Goal: Task Accomplishment & Management: Manage account settings

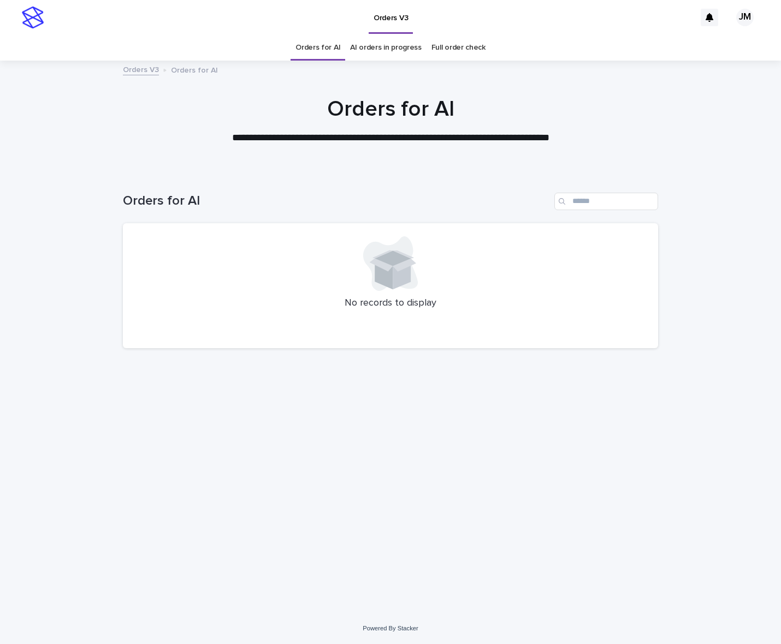
click at [370, 45] on link "AI orders in progress" at bounding box center [386, 48] width 72 height 26
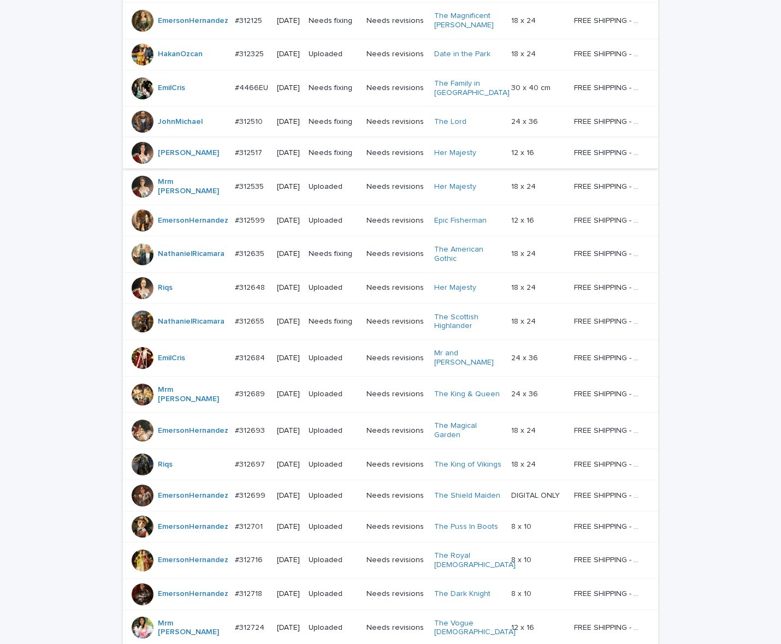
scroll to position [171, 0]
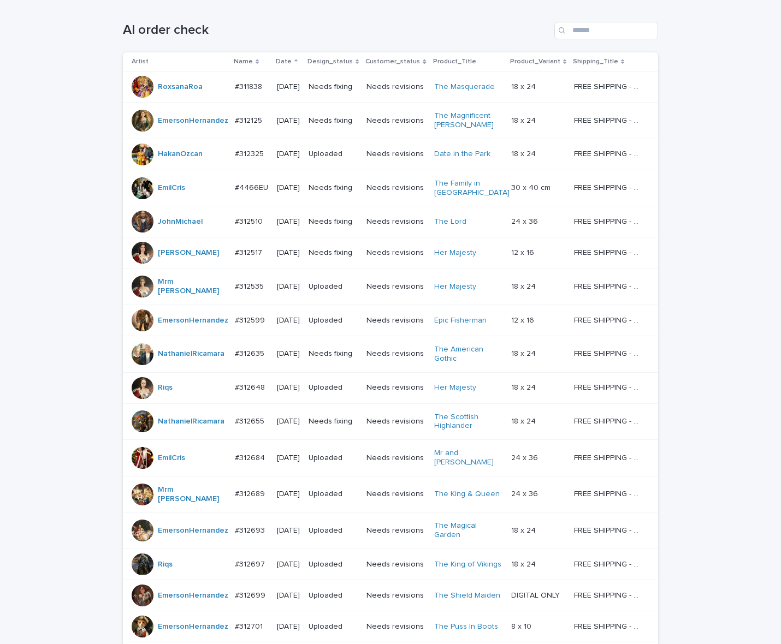
click at [272, 238] on td "[DATE]" at bounding box center [288, 221] width 32 height 31
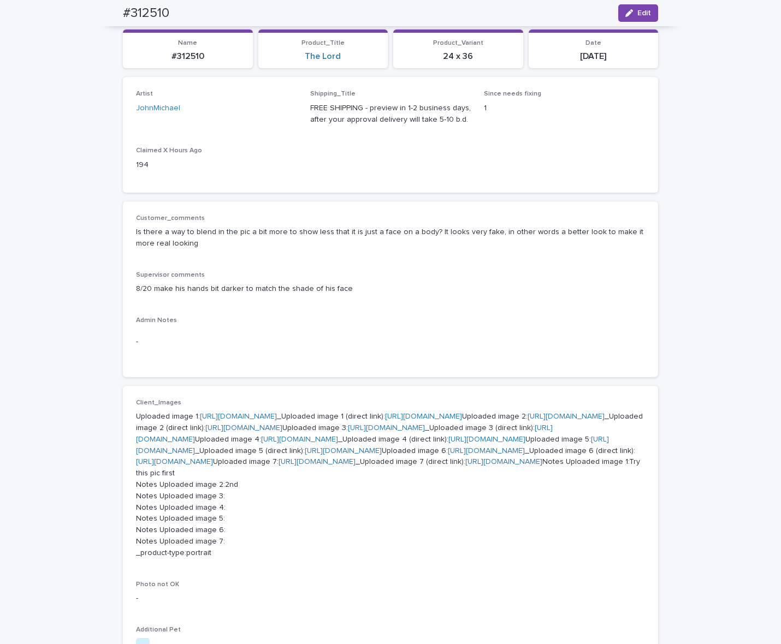
scroll to position [86, 0]
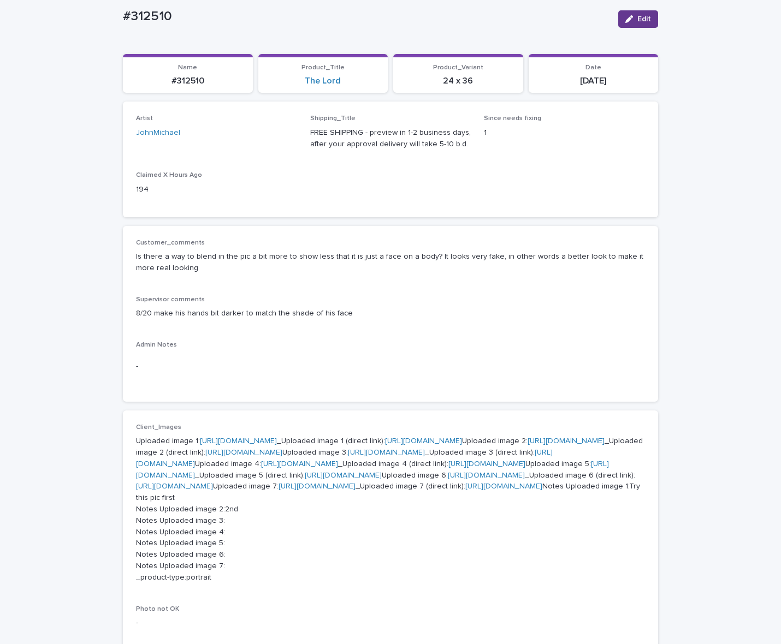
click at [631, 18] on div "button" at bounding box center [631, 19] width 12 height 8
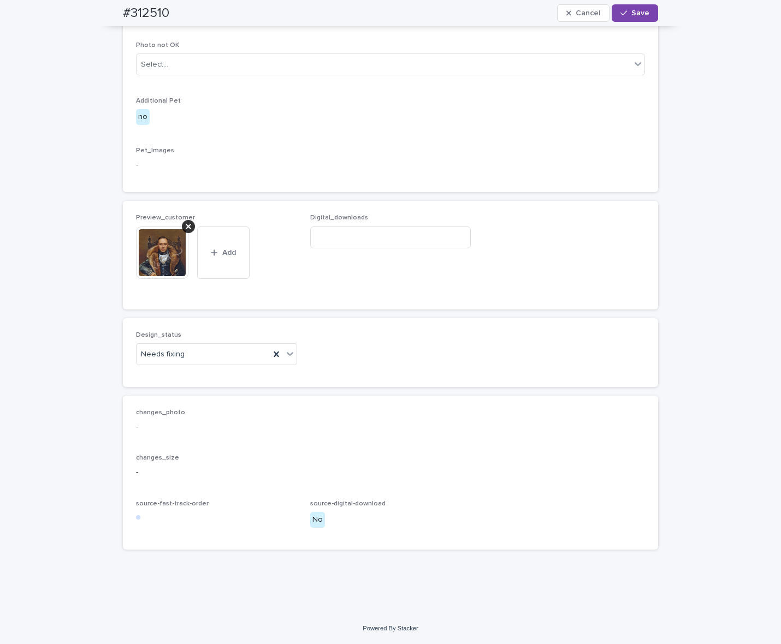
scroll to position [905, 0]
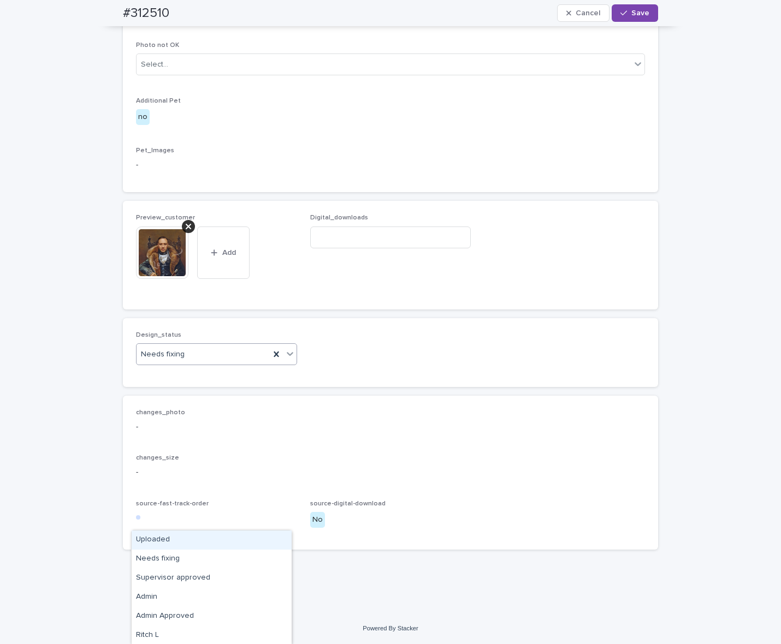
drag, startPoint x: 153, startPoint y: 534, endPoint x: 170, endPoint y: 525, distance: 19.0
click at [153, 534] on div "Uploaded" at bounding box center [212, 540] width 160 height 19
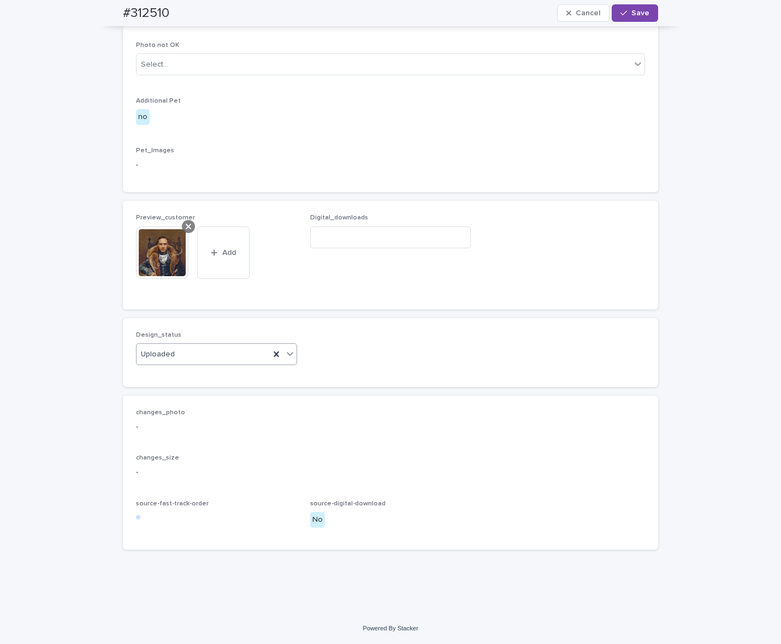
click at [186, 231] on icon at bounding box center [188, 226] width 5 height 9
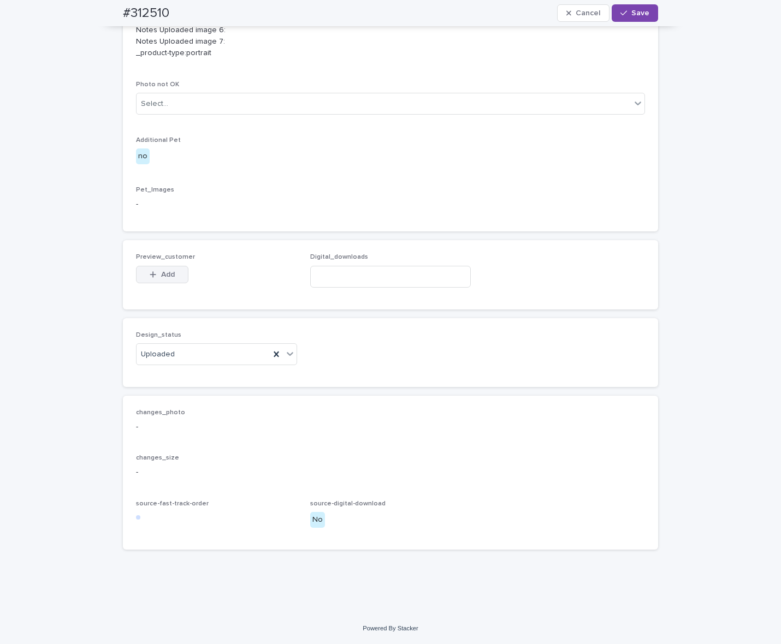
click at [168, 278] on span "Add" at bounding box center [168, 275] width 14 height 8
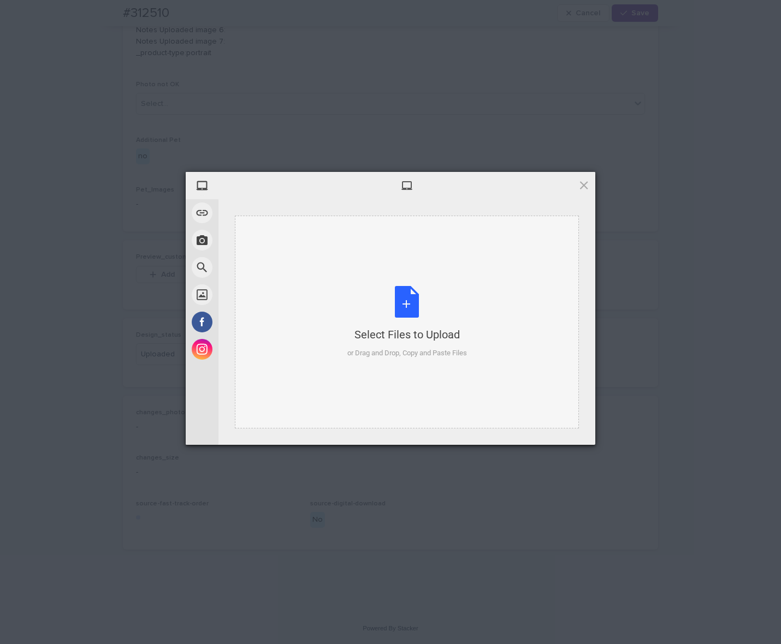
click at [336, 336] on div "Select Files to Upload or Drag and Drop, Copy and Paste Files" at bounding box center [407, 322] width 344 height 213
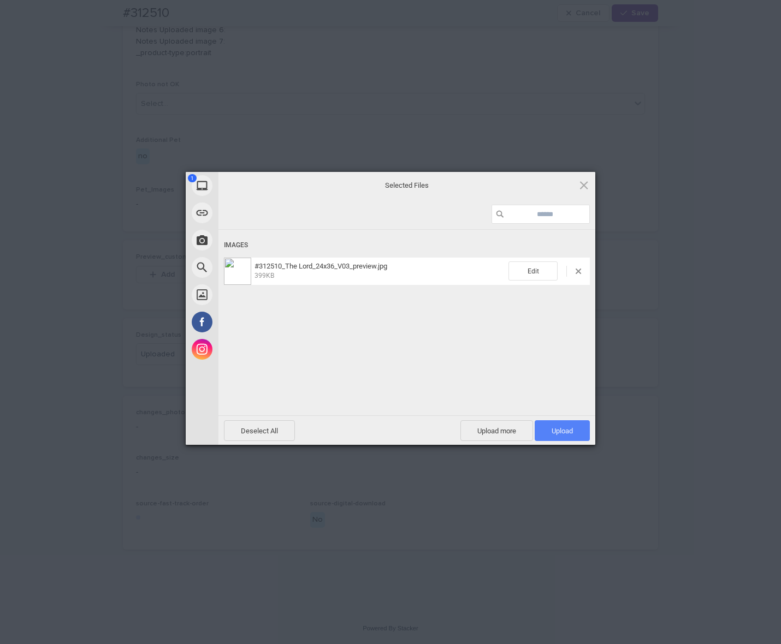
click at [564, 429] on span "Upload 1" at bounding box center [562, 431] width 21 height 8
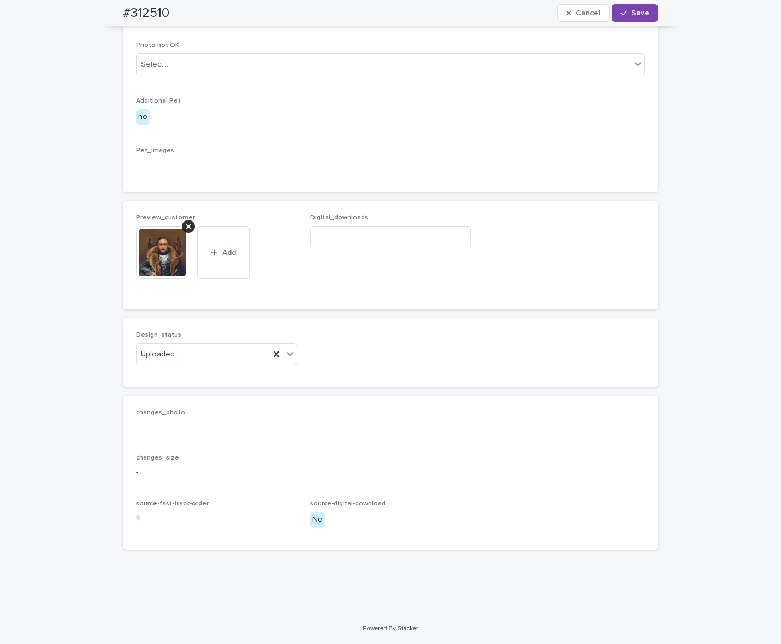
click at [639, 11] on span "Save" at bounding box center [640, 13] width 18 height 8
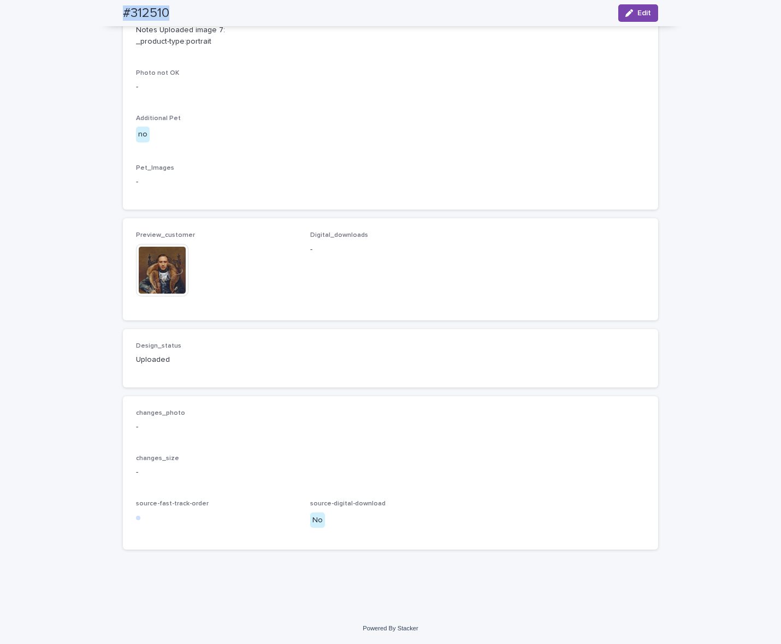
drag, startPoint x: 99, startPoint y: 15, endPoint x: 167, endPoint y: 22, distance: 67.6
click at [167, 22] on div "#312510 Edit" at bounding box center [391, 13] width 588 height 26
copy h2 "#312510"
click at [167, 297] on img at bounding box center [162, 270] width 52 height 52
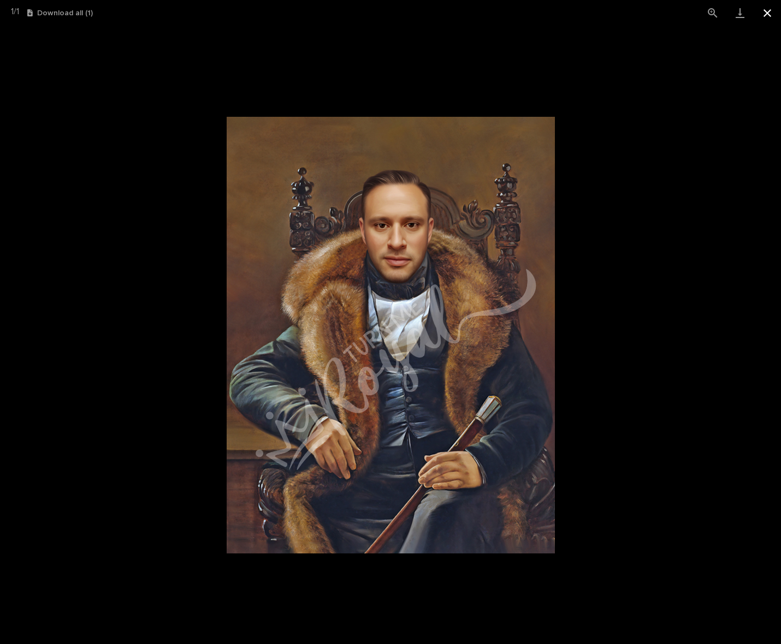
click at [763, 17] on button "Close gallery" at bounding box center [767, 13] width 27 height 26
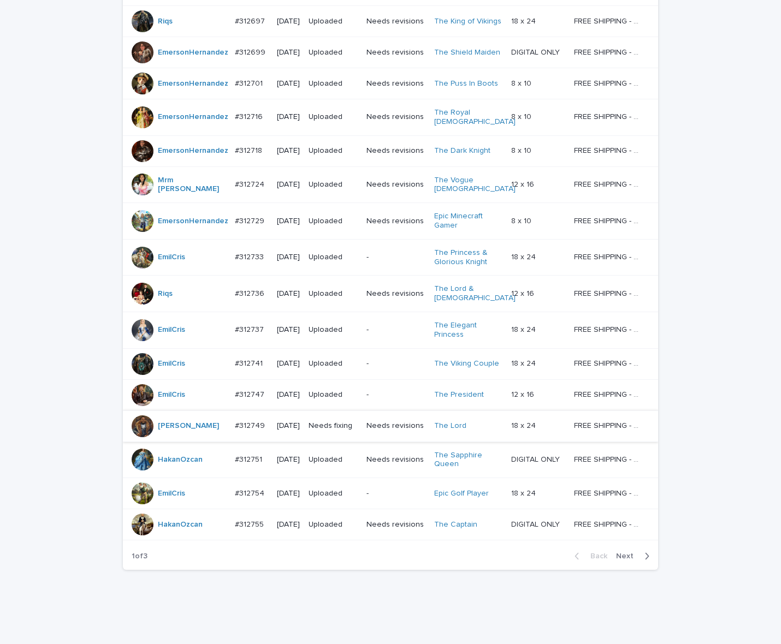
scroll to position [717, 0]
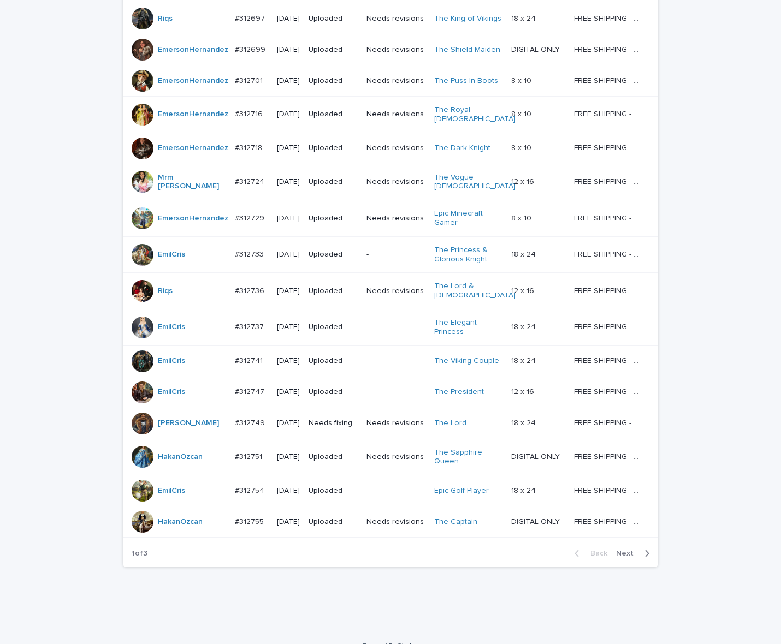
click at [626, 542] on div "Back Next" at bounding box center [612, 553] width 92 height 27
click at [626, 550] on span "Next" at bounding box center [628, 554] width 24 height 8
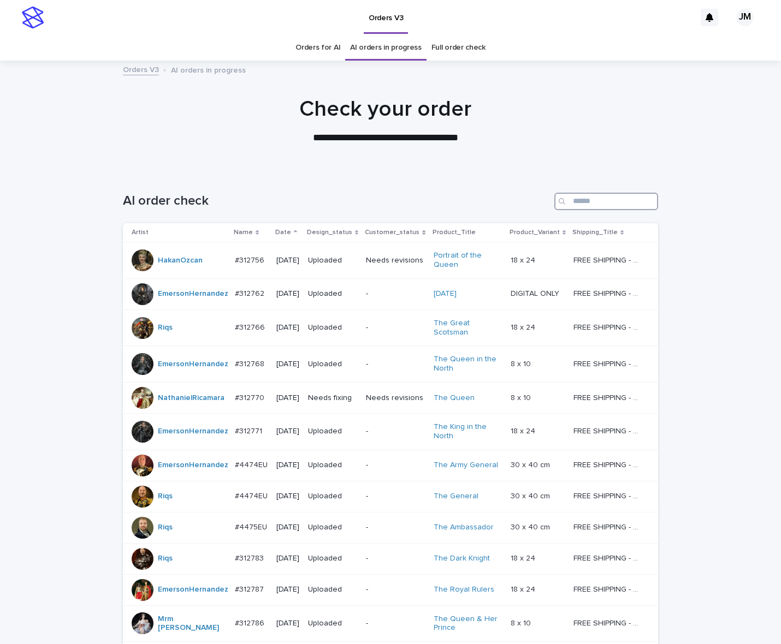
click at [630, 200] on input "Search" at bounding box center [606, 201] width 104 height 17
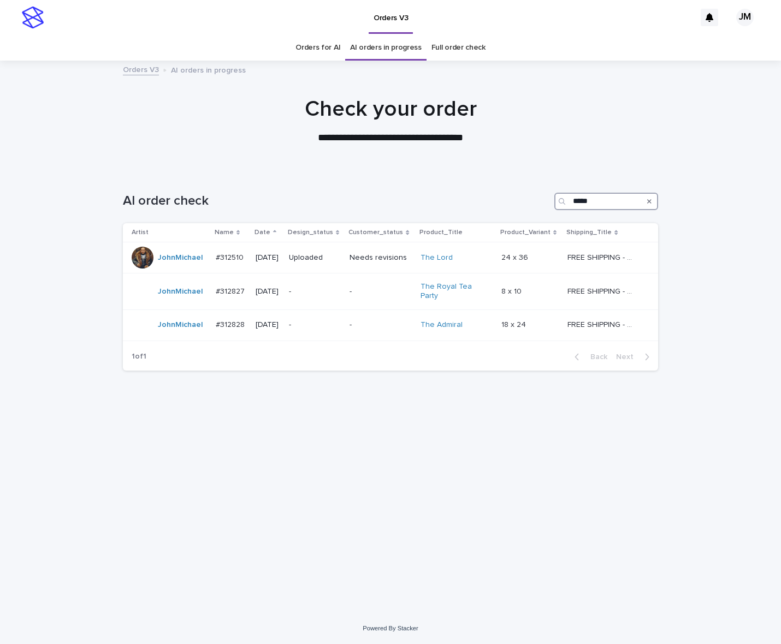
type input "*****"
click at [336, 321] on p "-" at bounding box center [315, 325] width 52 height 9
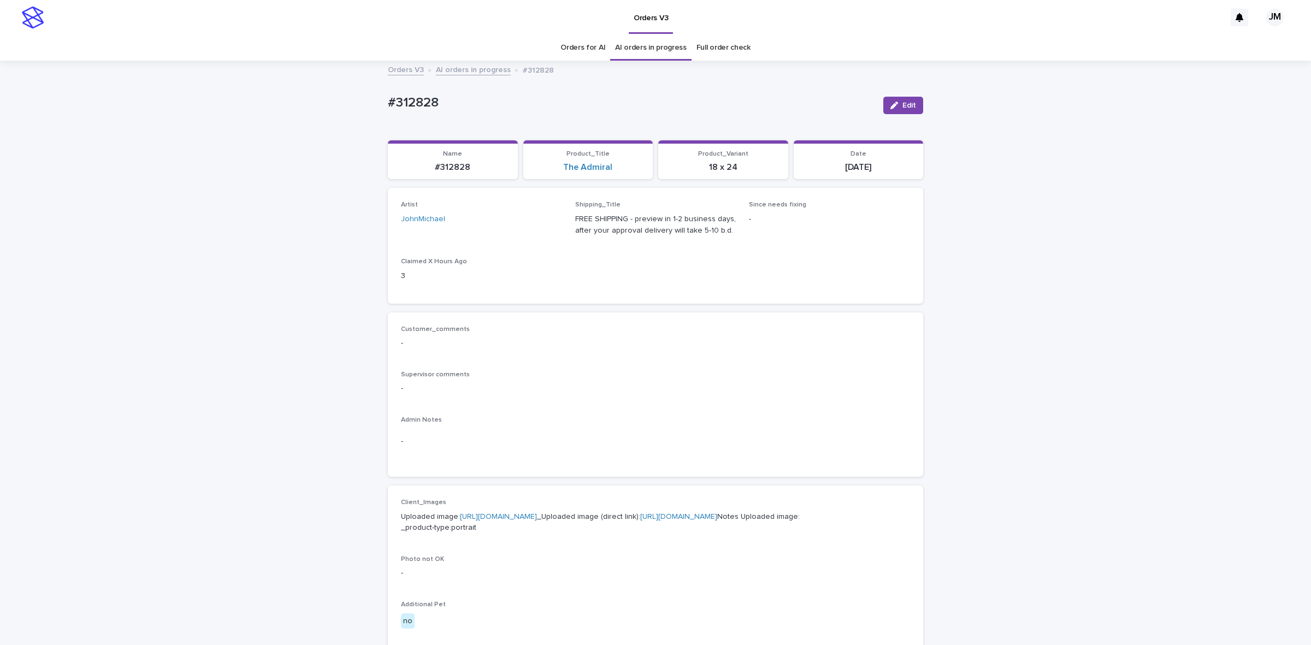
click at [640, 520] on link "[URL][DOMAIN_NAME]" at bounding box center [678, 517] width 77 height 8
